Goal: Transaction & Acquisition: Subscribe to service/newsletter

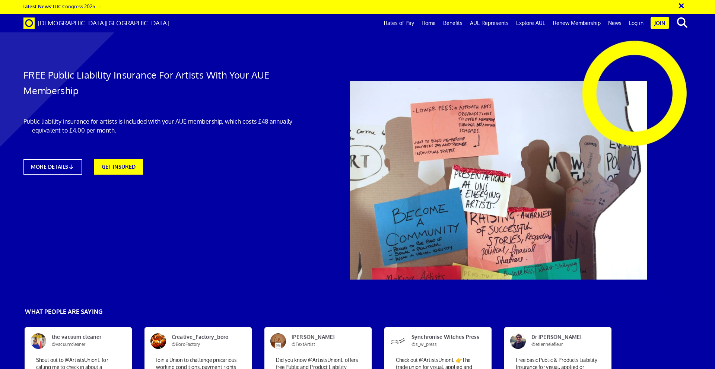
scroll to position [0, 12]
click at [60, 173] on link "MORE DETAILS" at bounding box center [52, 166] width 64 height 17
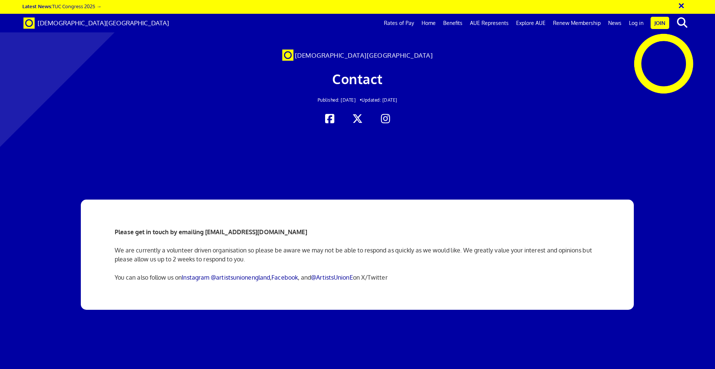
scroll to position [0, 12]
click at [220, 276] on link "Instagram @artistsunionengland" at bounding box center [226, 277] width 88 height 7
